Goal: Information Seeking & Learning: Check status

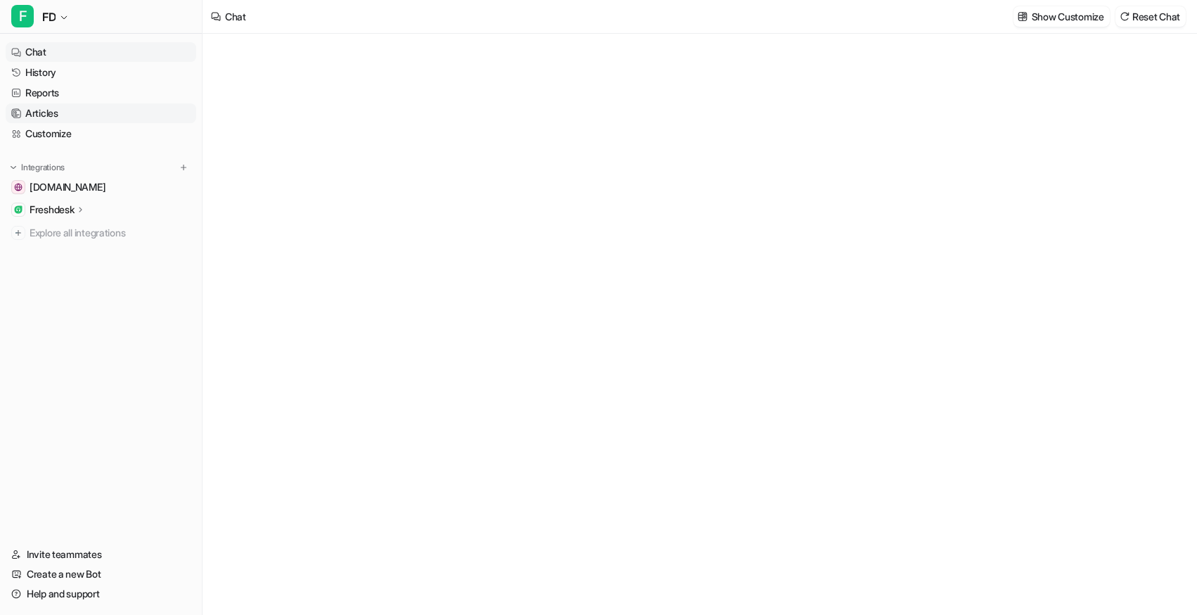
type textarea "**********"
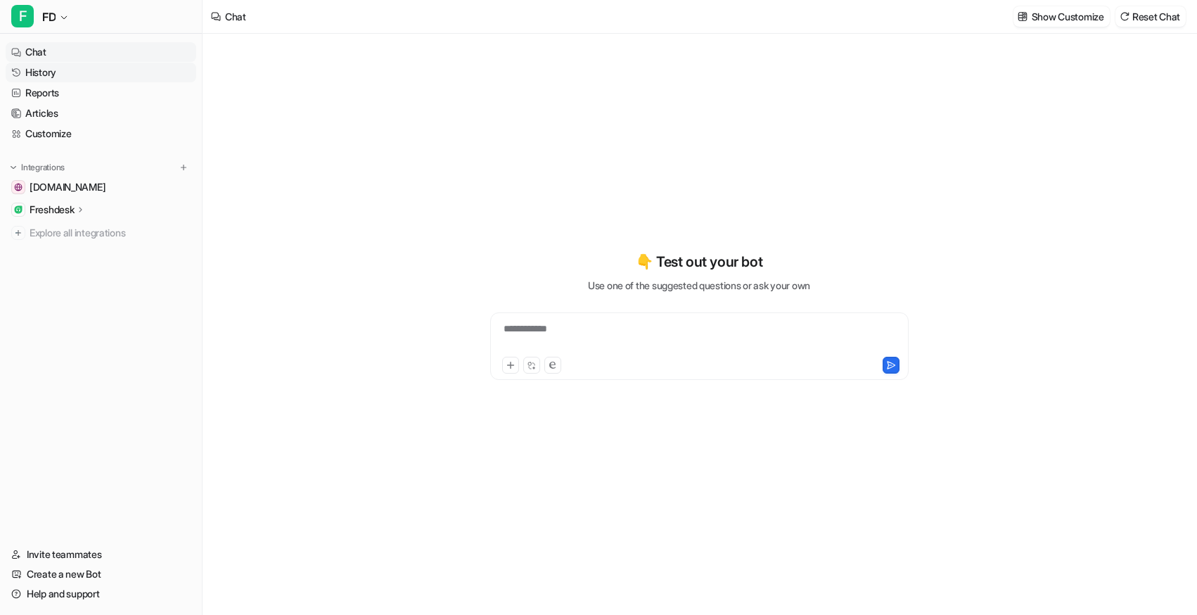
click at [99, 74] on link "History" at bounding box center [101, 73] width 191 height 20
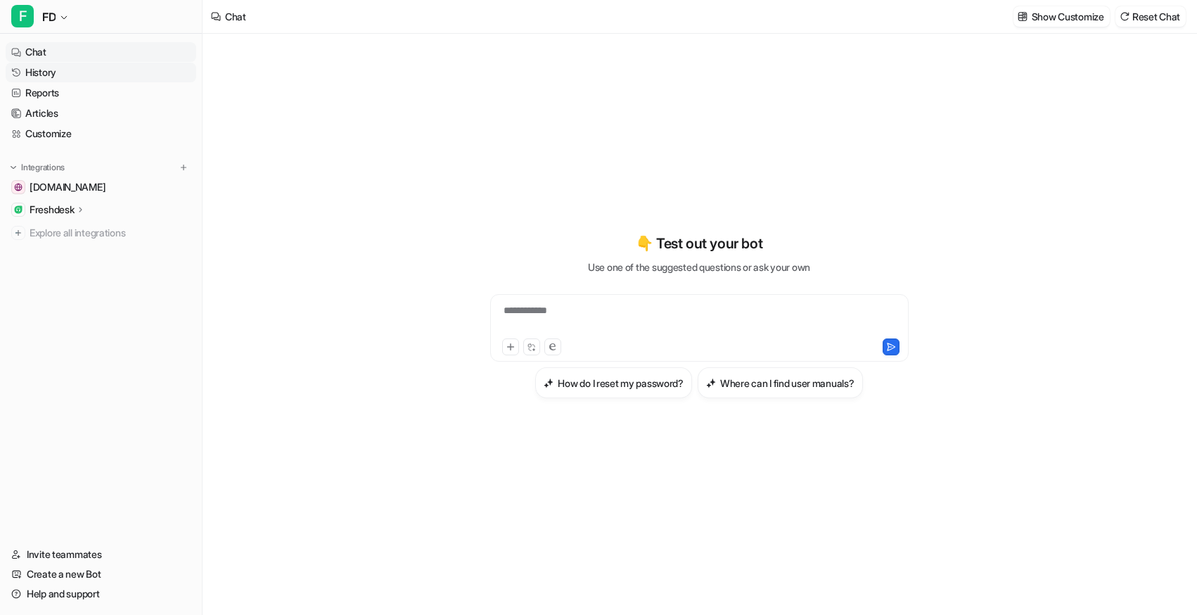
click at [60, 77] on link "History" at bounding box center [101, 73] width 191 height 20
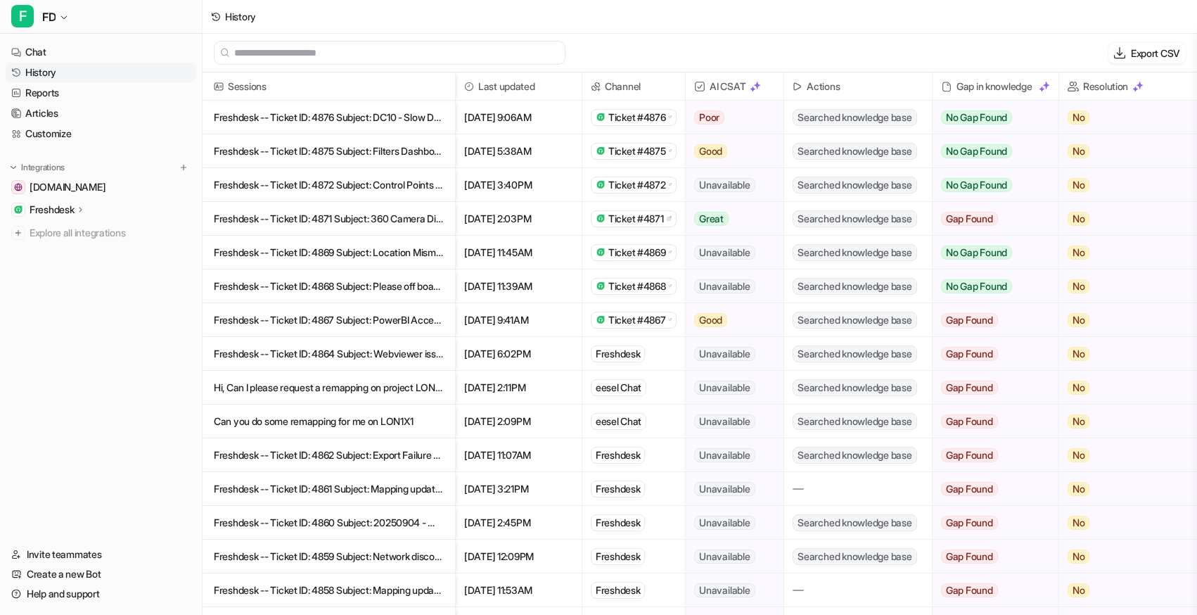
click at [703, 93] on span "AI CSAT" at bounding box center [734, 86] width 86 height 28
click at [702, 90] on img at bounding box center [699, 86] width 11 height 11
click at [766, 88] on span "AI CSAT" at bounding box center [734, 86] width 86 height 28
click at [761, 88] on img at bounding box center [755, 86] width 11 height 11
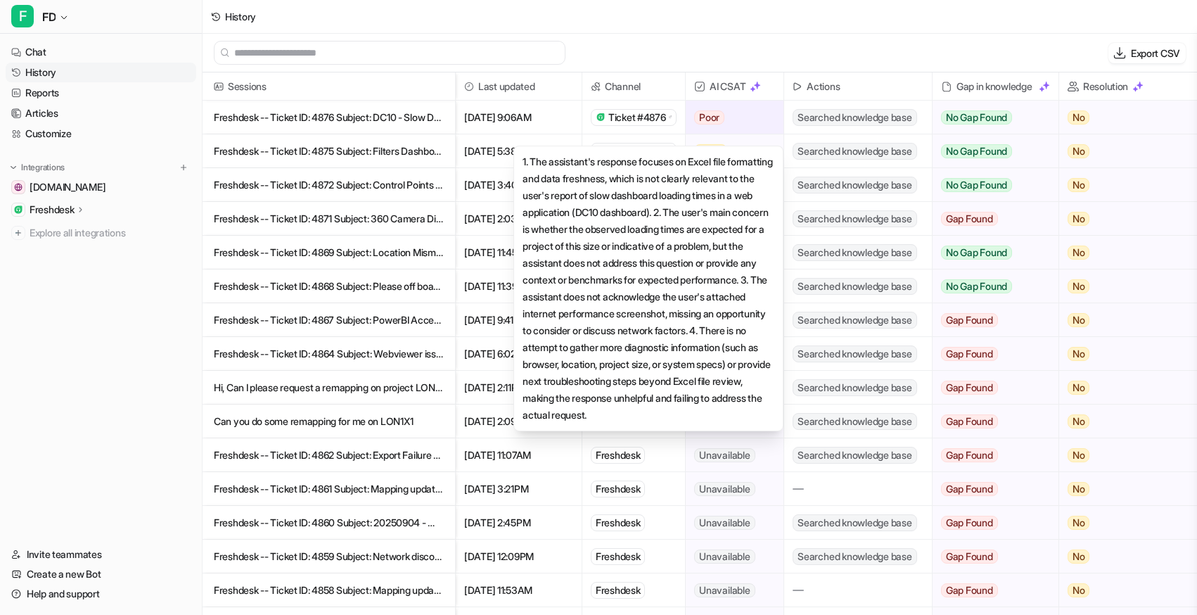
click at [751, 103] on div "Poor" at bounding box center [730, 118] width 89 height 34
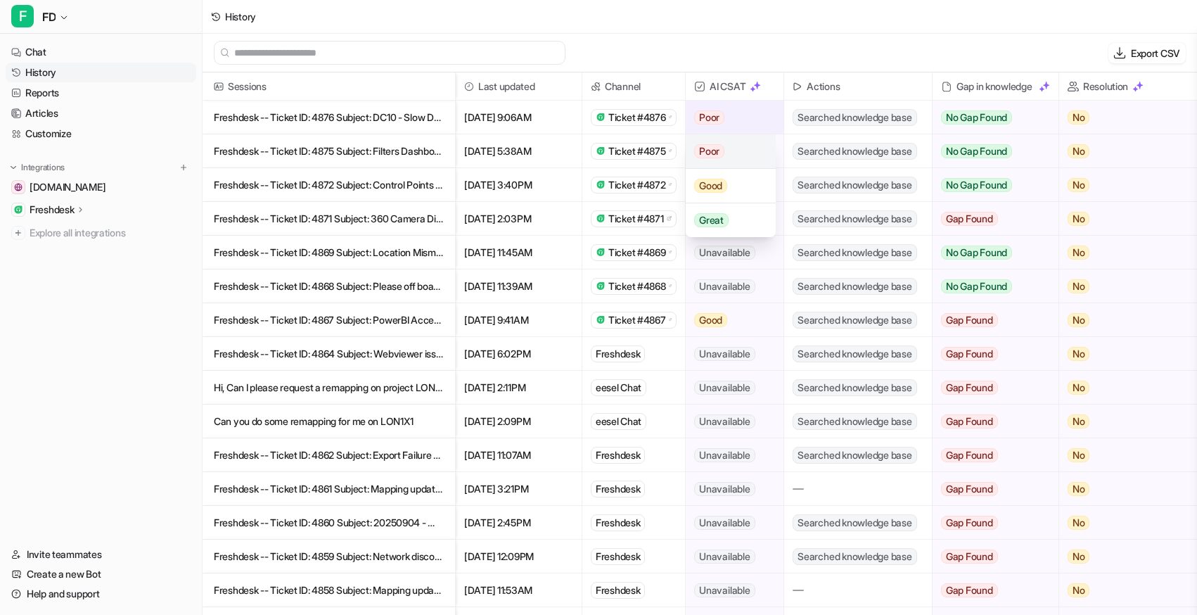
click at [748, 155] on div "Poor" at bounding box center [730, 151] width 89 height 34
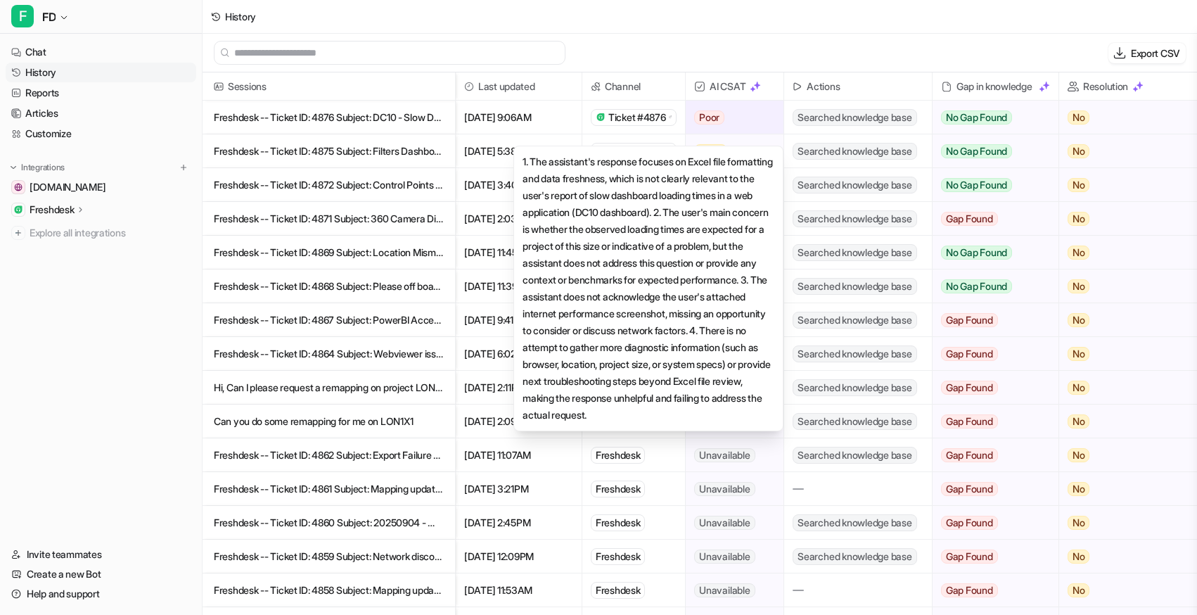
click at [416, 184] on p "Freshdesk -- Ticket ID: 4872 Subject: Control Points not aligned with models in" at bounding box center [329, 185] width 230 height 34
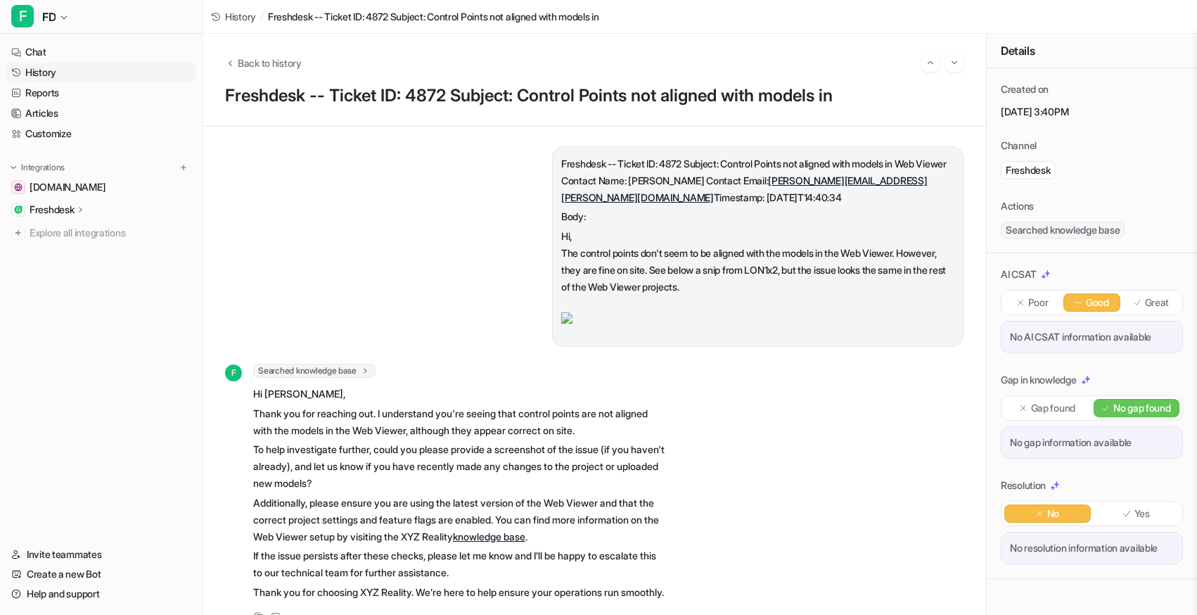
click at [63, 76] on link "History" at bounding box center [101, 73] width 191 height 20
